Goal: Use online tool/utility: Utilize a website feature to perform a specific function

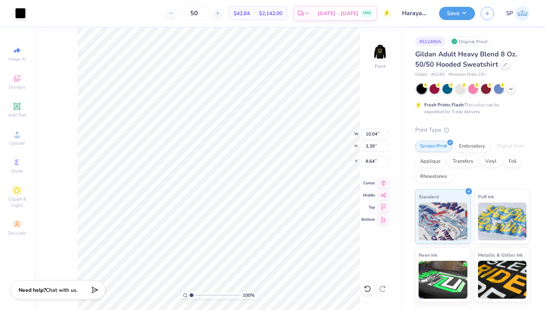
type input "9.60"
type input "0.43"
type input "10.41"
type input "10.04"
type input "3.39"
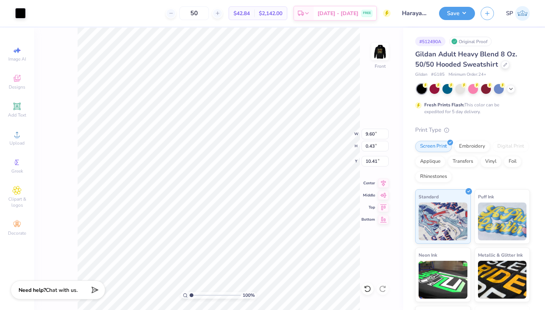
type input "8.64"
click at [21, 105] on icon at bounding box center [16, 106] width 9 height 9
type input "6.58"
type input "1.91"
type input "15.05"
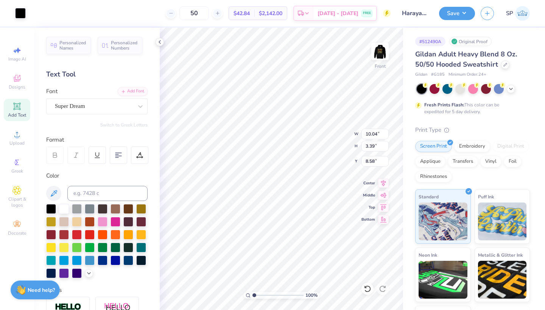
type input "12.22"
type input "9.05"
type input "1.99"
type input "9.32"
